Goal: Task Accomplishment & Management: Complete application form

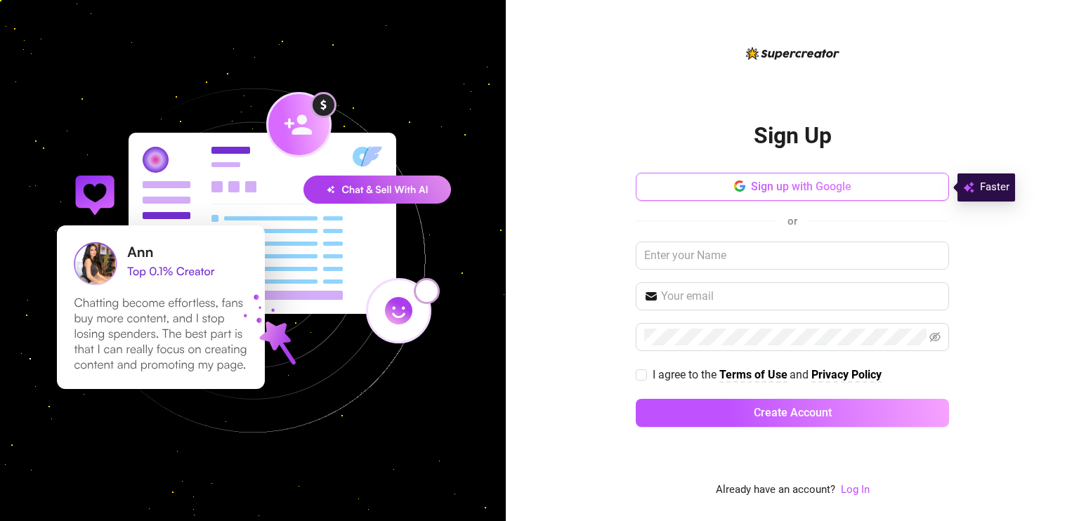
click at [758, 183] on span "Sign up with Google" at bounding box center [801, 186] width 100 height 13
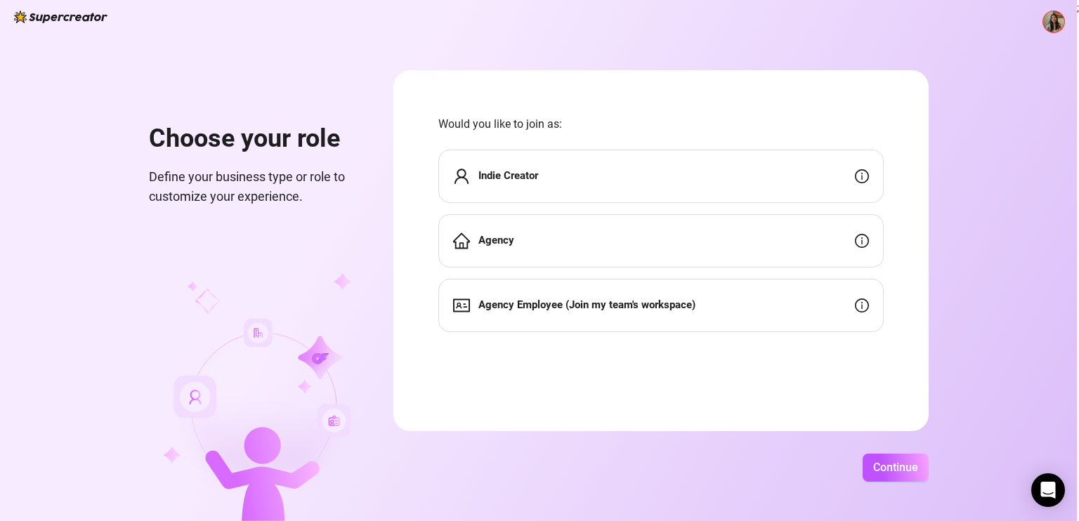
click at [699, 320] on div "Agency Employee (Join my team's workspace)" at bounding box center [660, 305] width 445 height 53
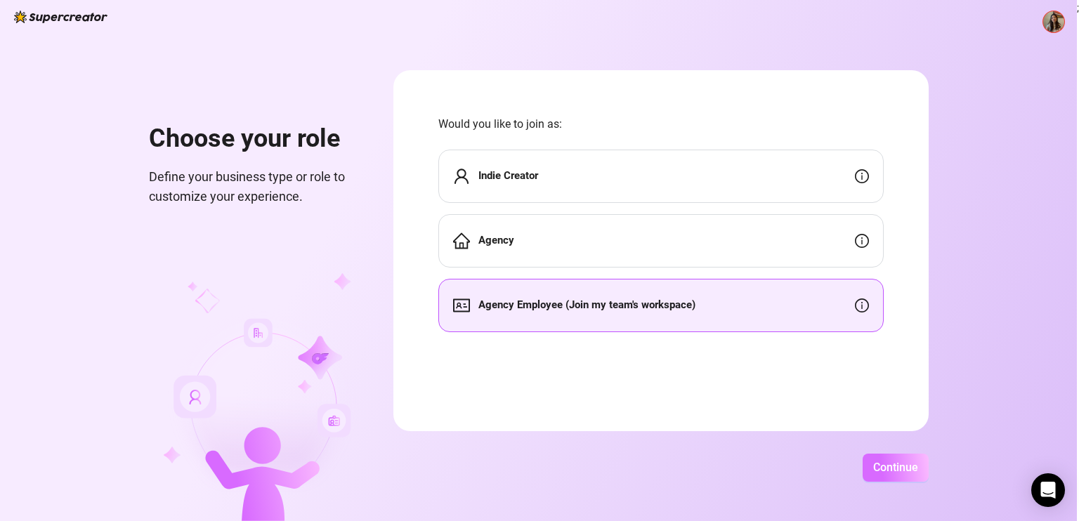
click at [878, 459] on button "Continue" at bounding box center [895, 468] width 66 height 28
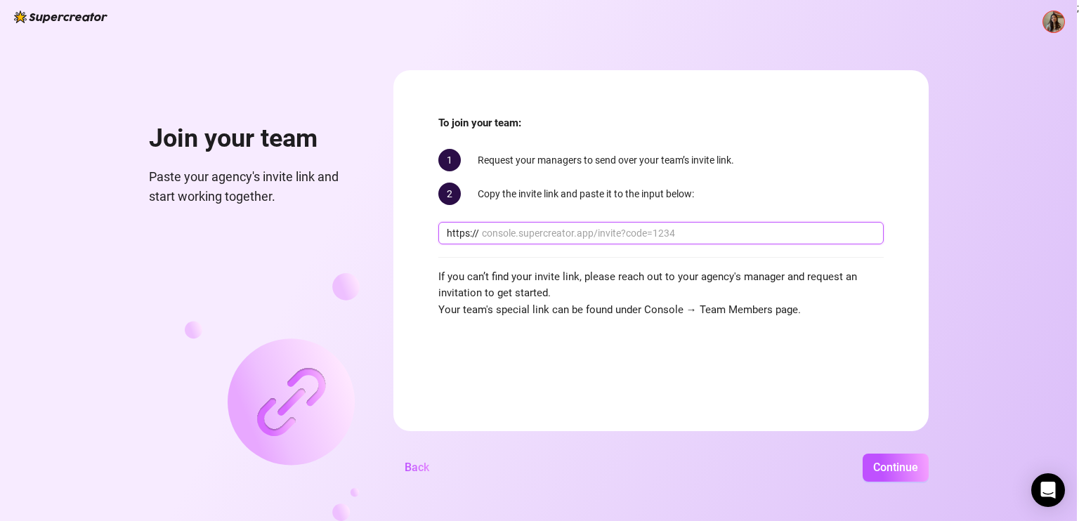
paste input "console.supercreator.app/invite?code=23XVoGdgeDa4S1Z1GIHdz2cZwgu2&workspace=Cre…"
type input "console.supercreator.app/invite?code=23XVoGdgeDa4S1Z1GIHdz2cZwgu2&workspace=Cre…"
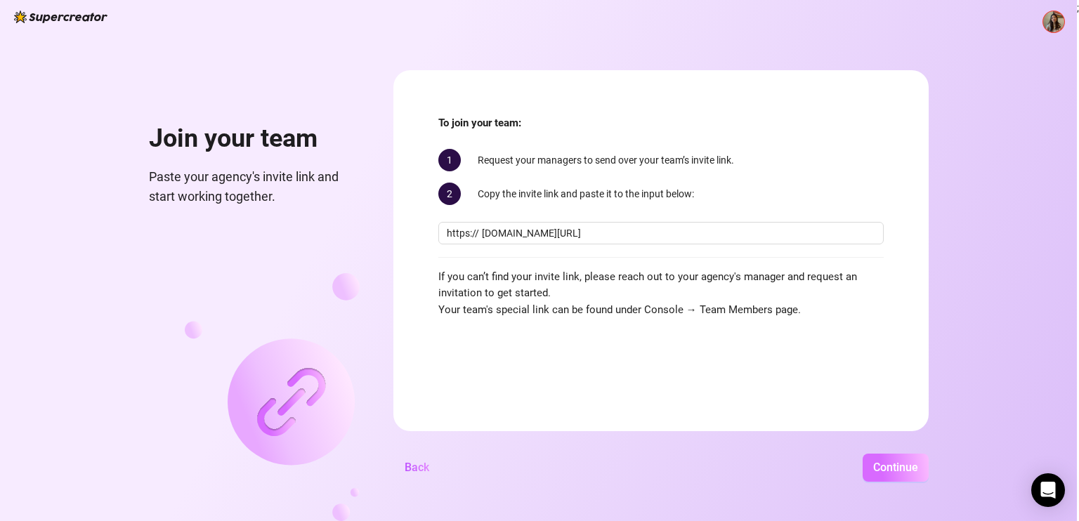
scroll to position [0, 0]
click at [893, 475] on button "Continue" at bounding box center [895, 468] width 66 height 28
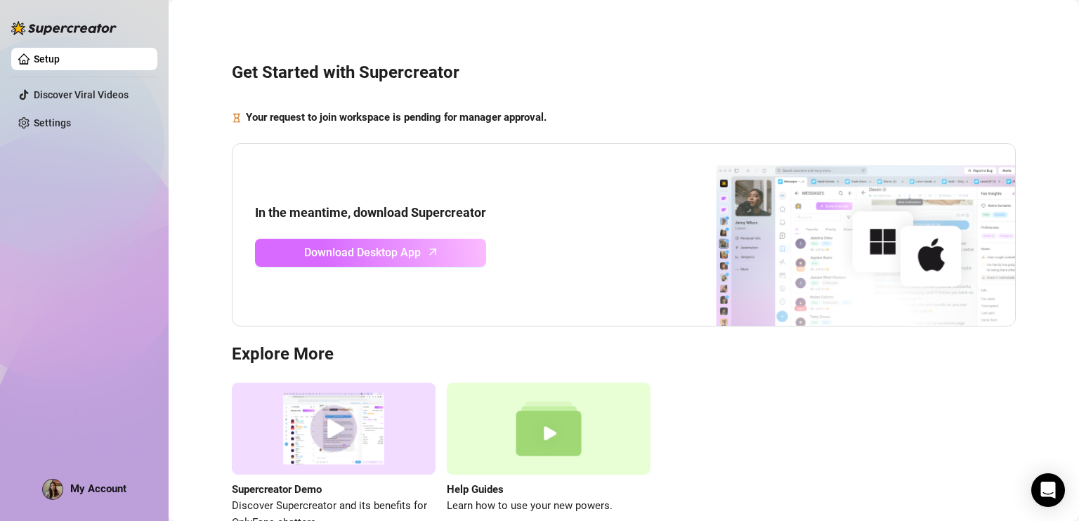
click at [418, 253] on span "Download Desktop App" at bounding box center [362, 253] width 117 height 18
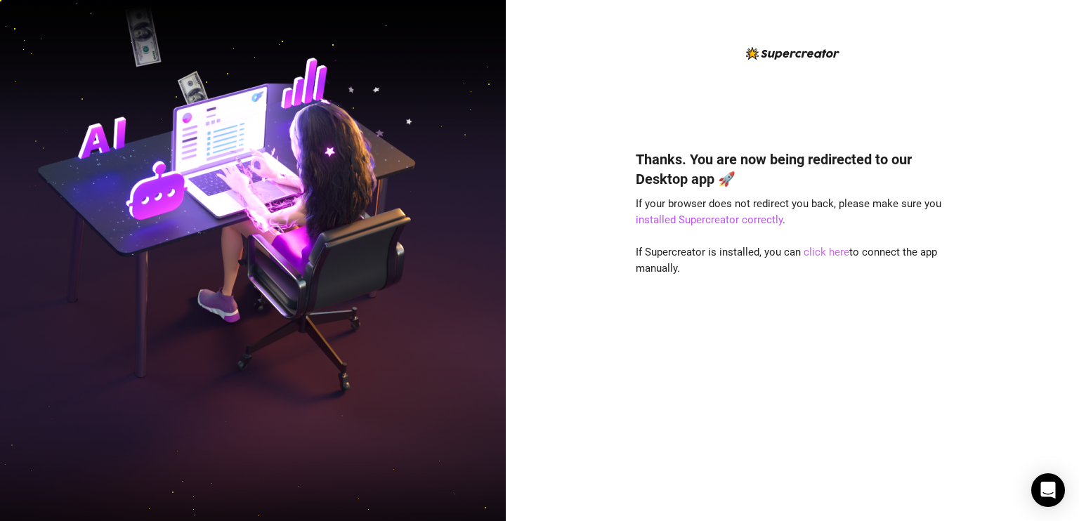
click at [823, 256] on link "click here" at bounding box center [826, 252] width 46 height 13
click at [823, 252] on link "click here" at bounding box center [826, 252] width 46 height 13
click at [739, 222] on link "installed Supercreator correctly" at bounding box center [708, 219] width 147 height 13
